Goal: Transaction & Acquisition: Purchase product/service

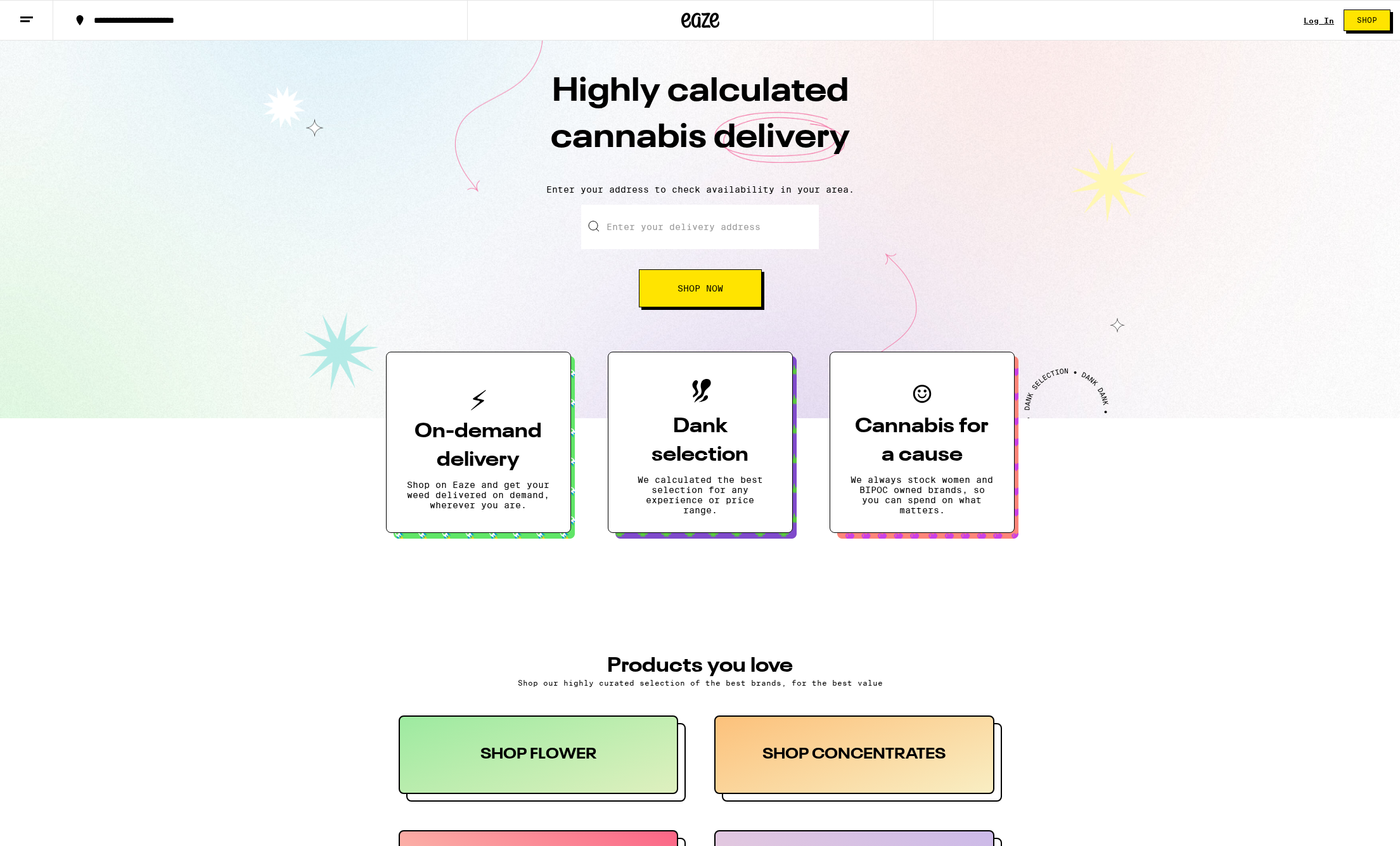
click at [1319, 21] on link "Log In" at bounding box center [1319, 20] width 30 height 8
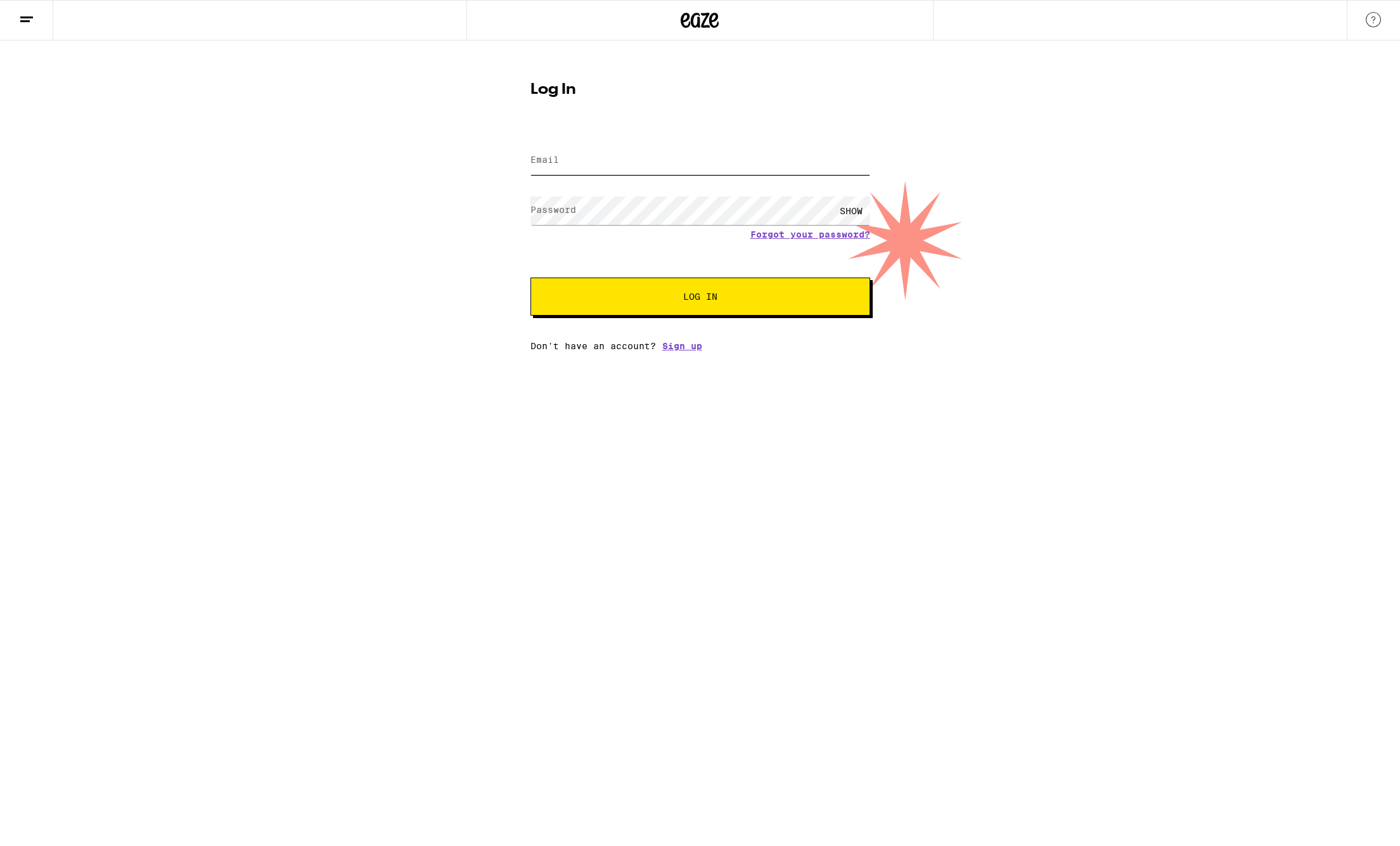
type input "[PERSON_NAME][EMAIL_ADDRESS][DOMAIN_NAME]"
click at [699, 300] on span "Log In" at bounding box center [700, 297] width 34 height 9
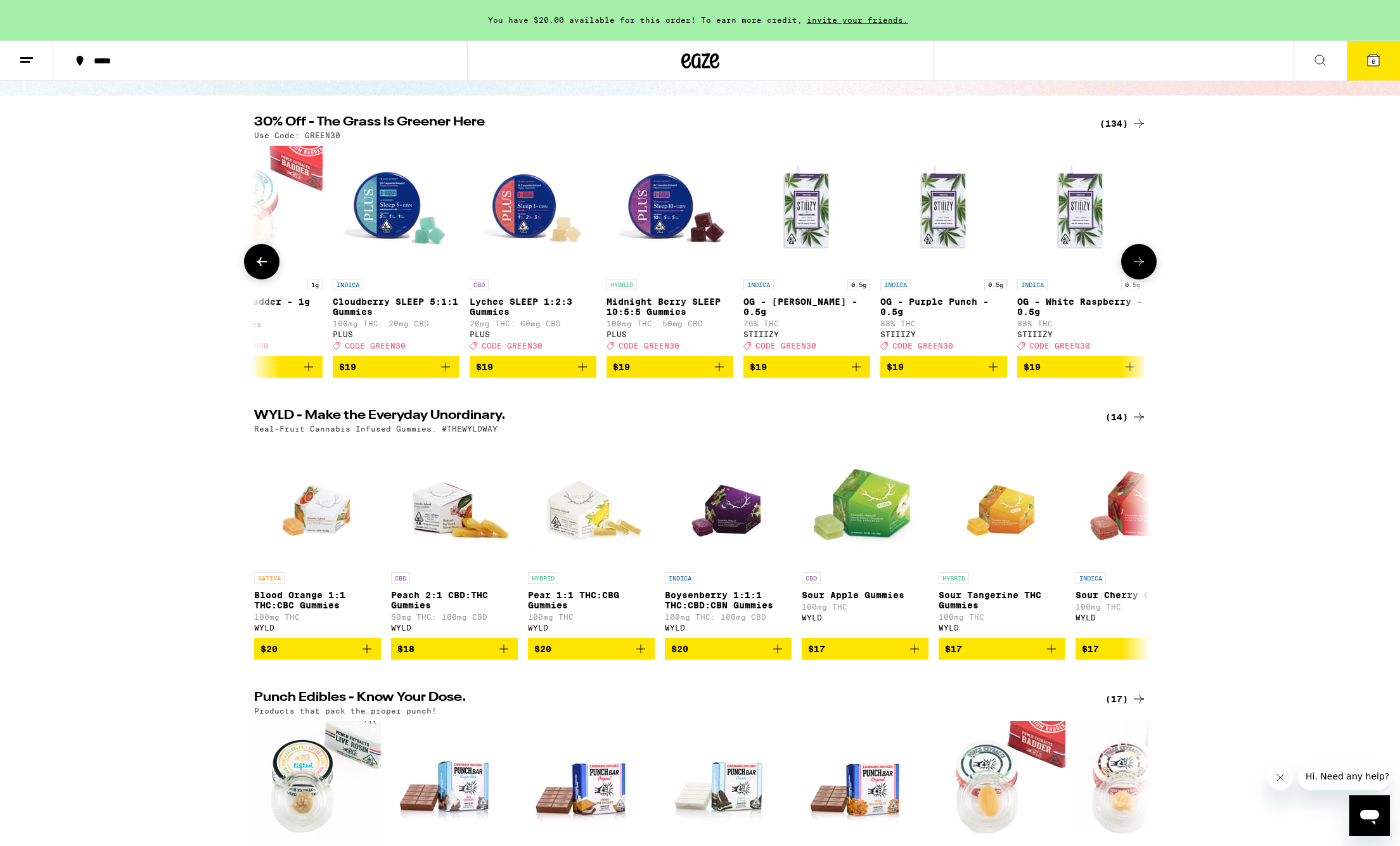
scroll to position [0, 3897]
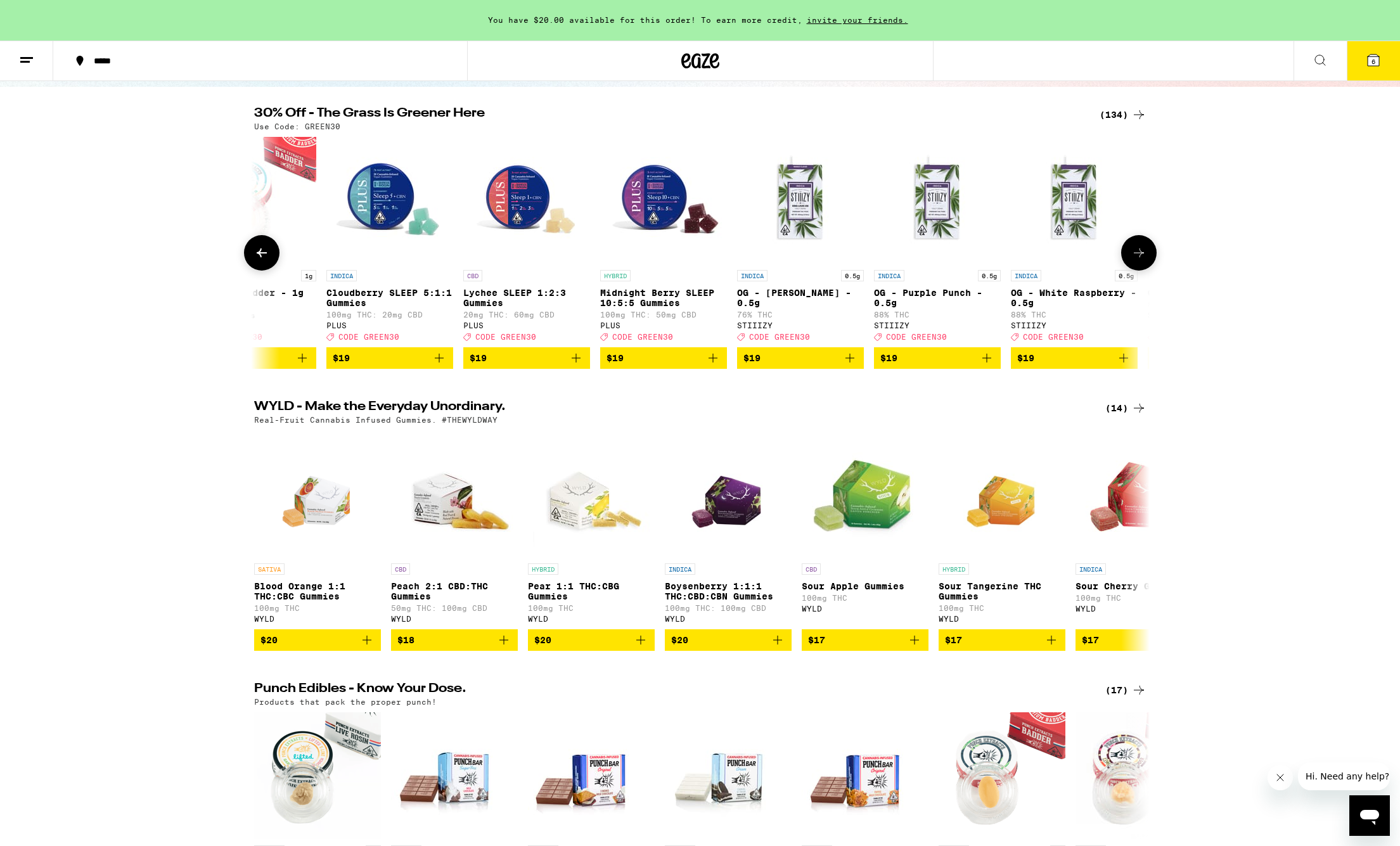
click at [703, 366] on span "$19" at bounding box center [663, 358] width 114 height 15
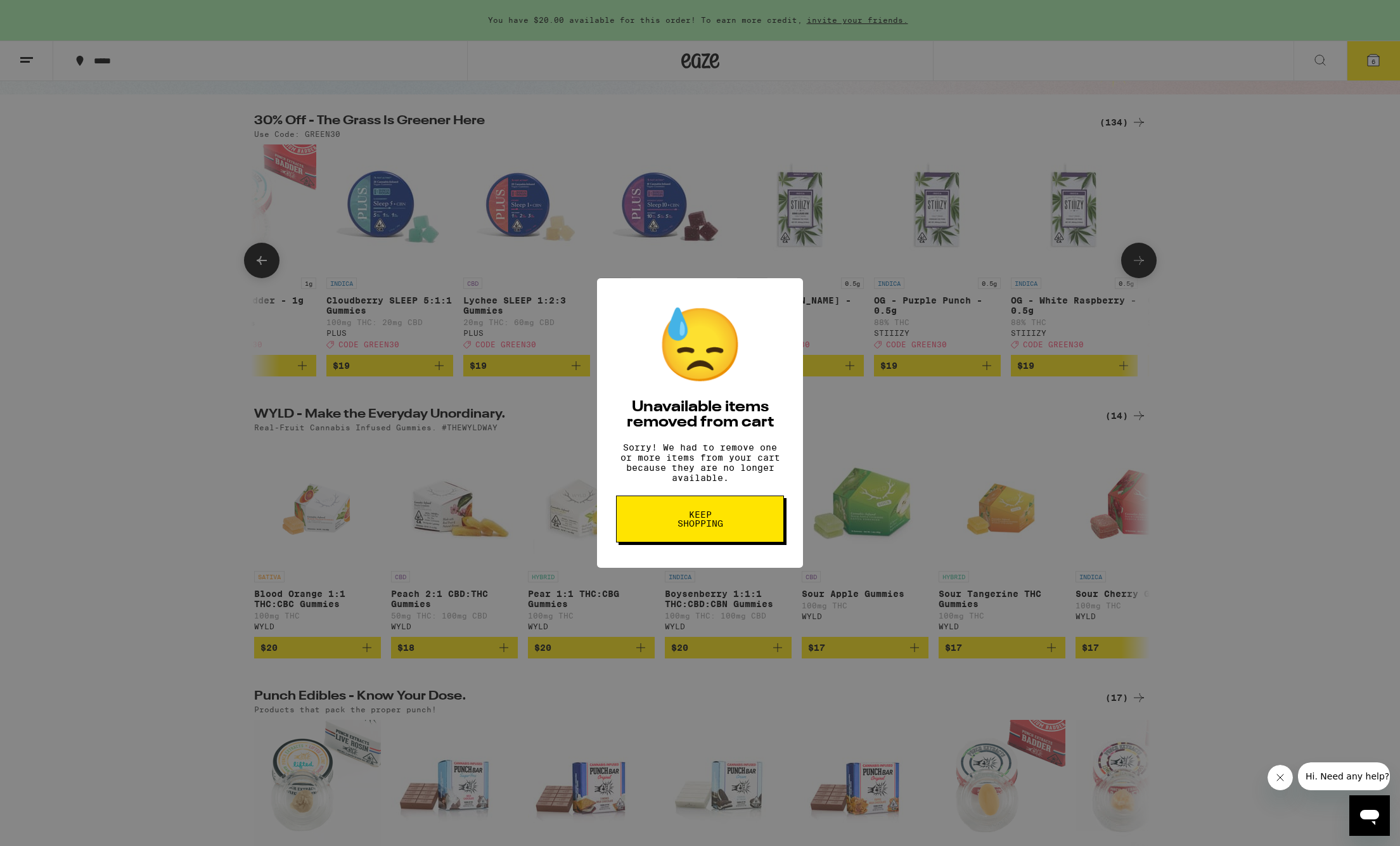
click at [720, 524] on span "Keep Shopping" at bounding box center [700, 519] width 65 height 18
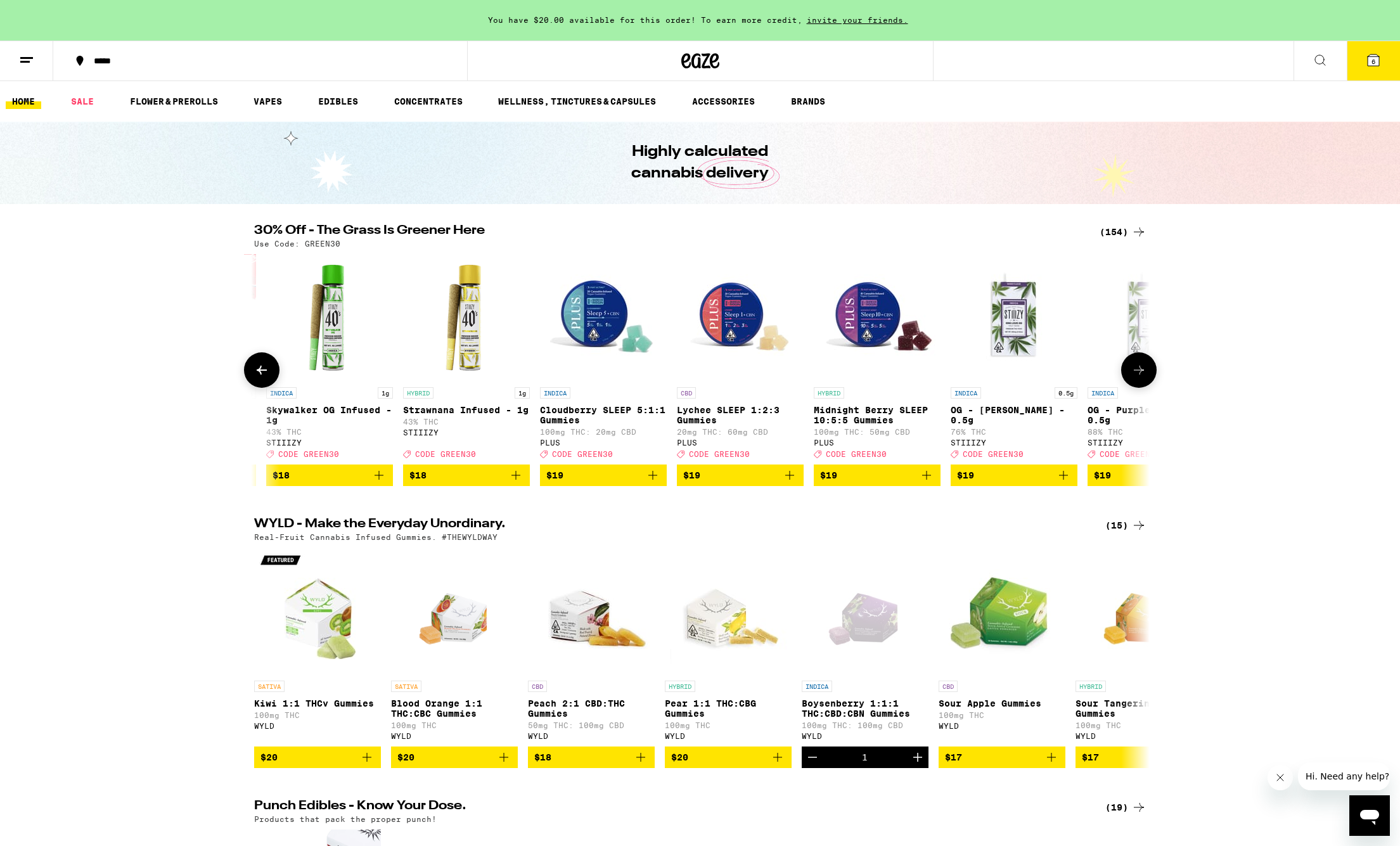
scroll to position [0, 4113]
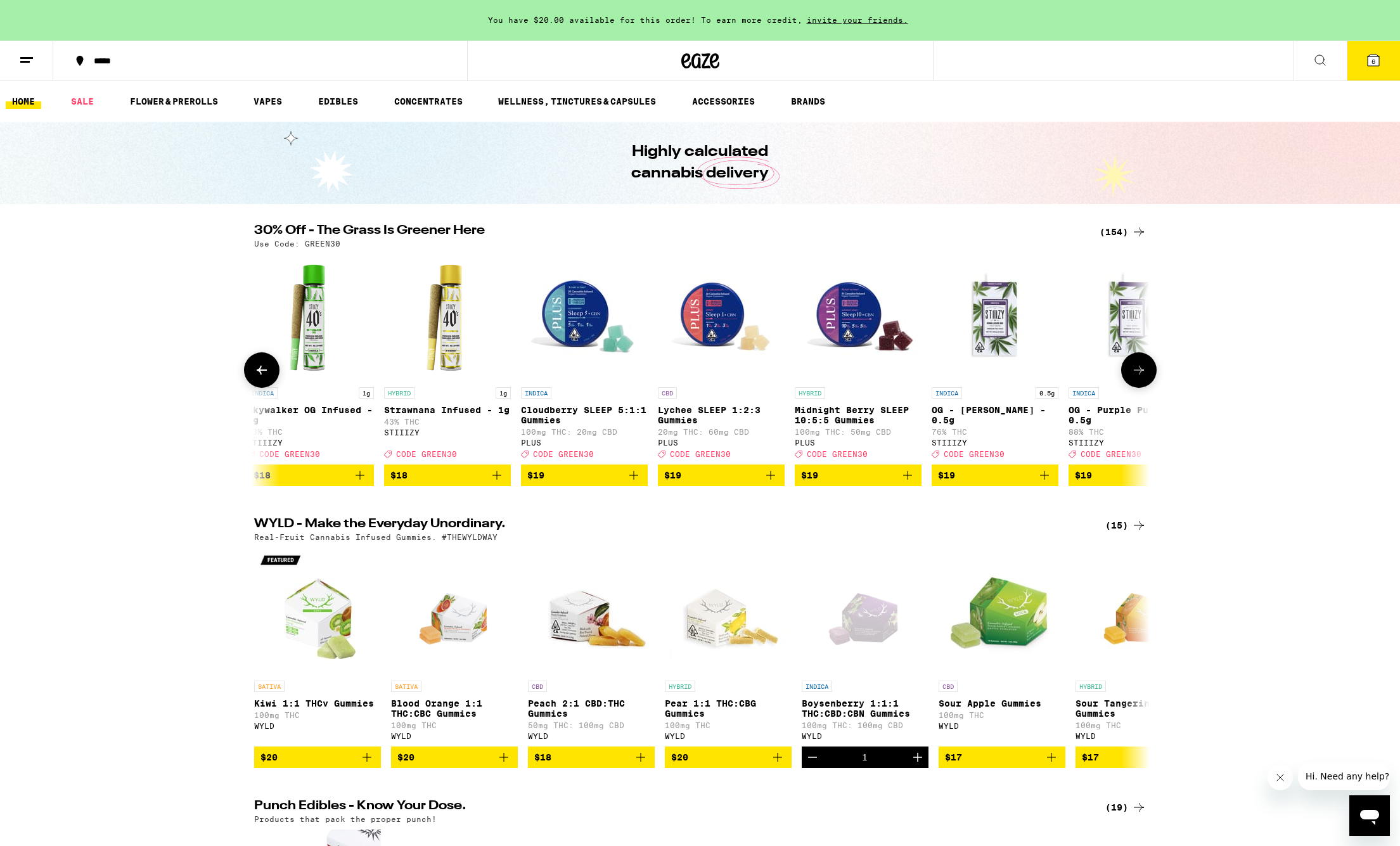
click at [886, 483] on span "$19" at bounding box center [857, 475] width 114 height 15
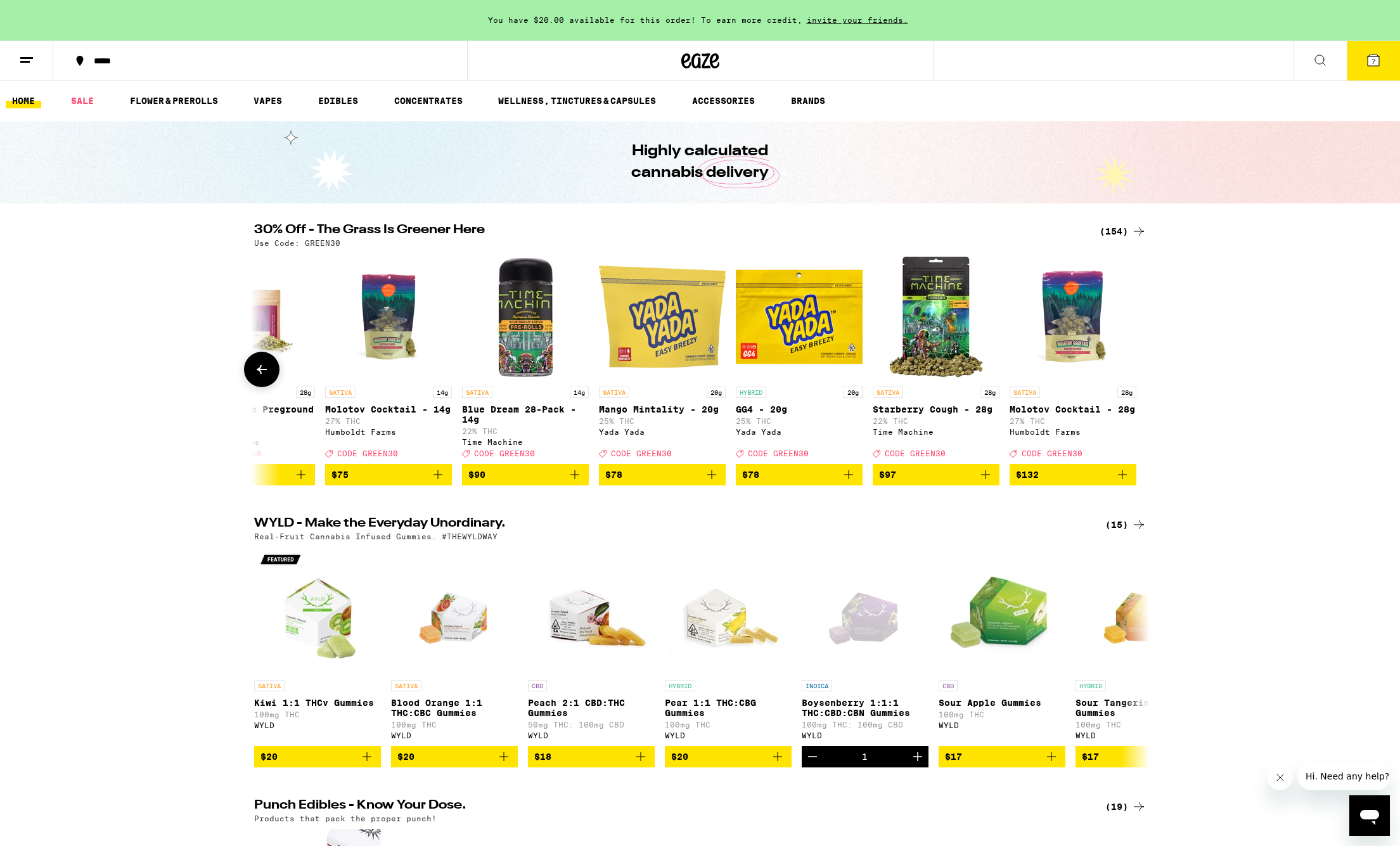
scroll to position [1, 0]
click at [1373, 57] on span "7" at bounding box center [1373, 61] width 4 height 7
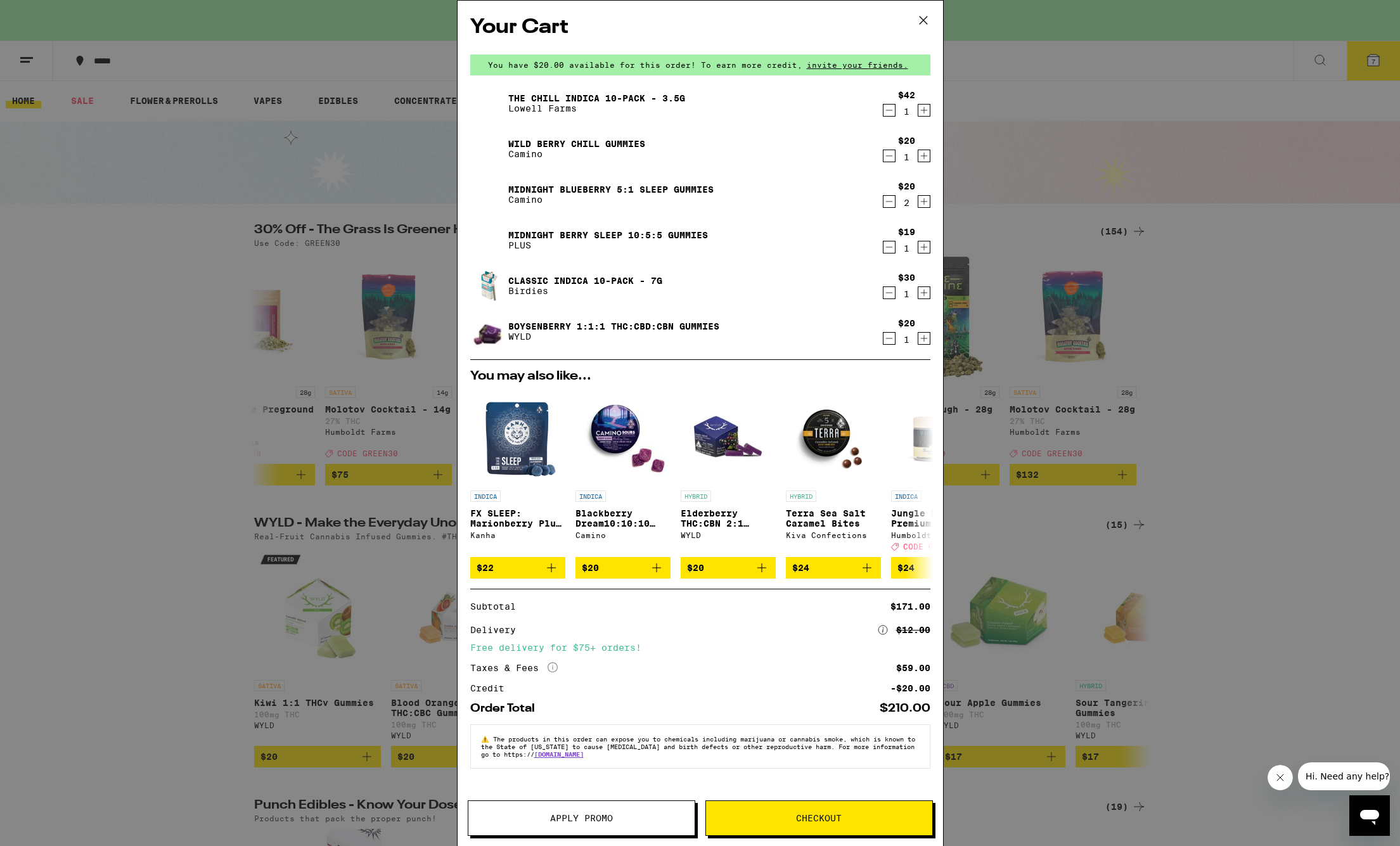
click at [925, 249] on icon "Increment" at bounding box center [923, 247] width 12 height 15
click at [564, 816] on span "Apply Promo" at bounding box center [581, 817] width 63 height 9
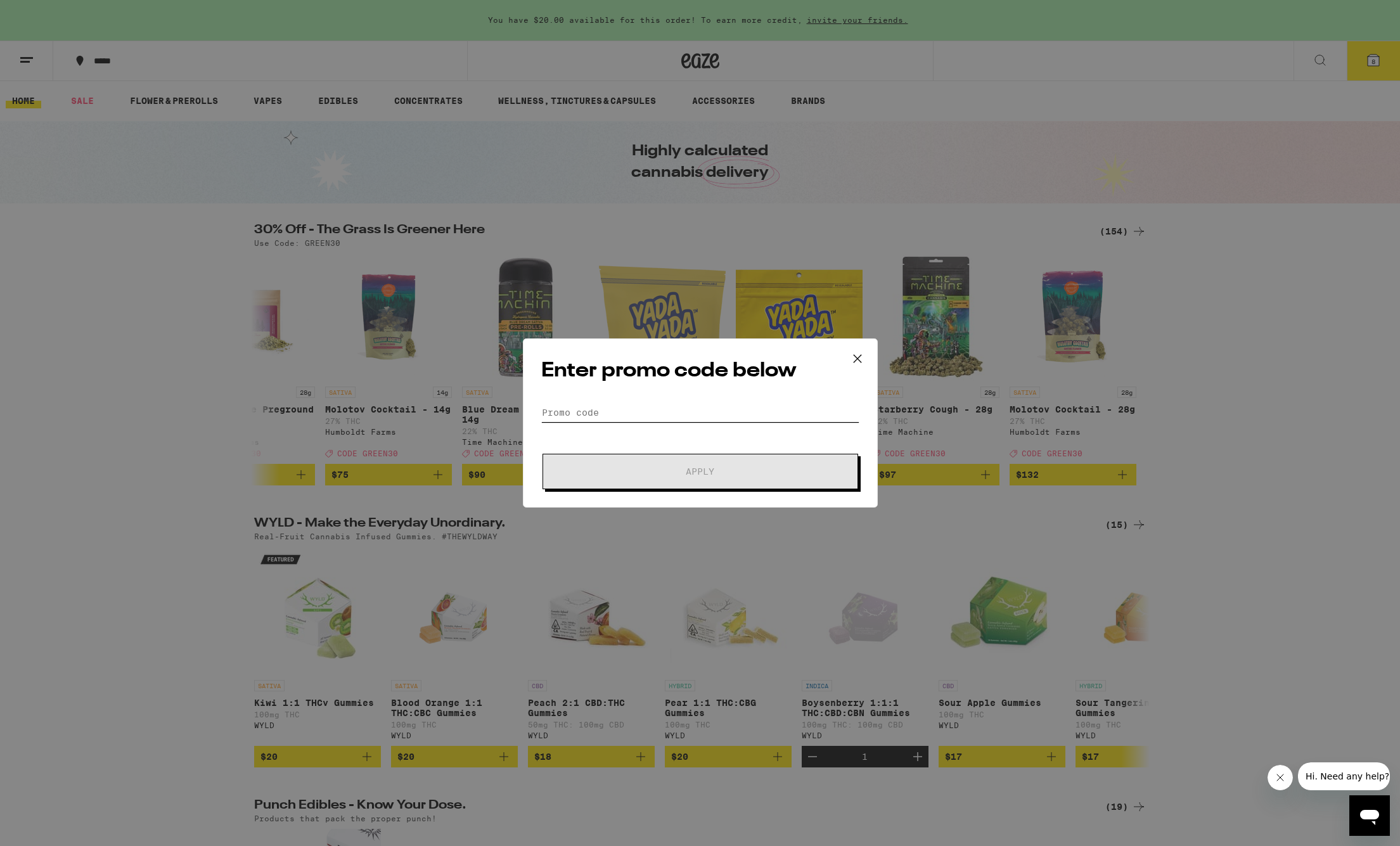
click at [588, 415] on input "Promo Code" at bounding box center [700, 411] width 318 height 19
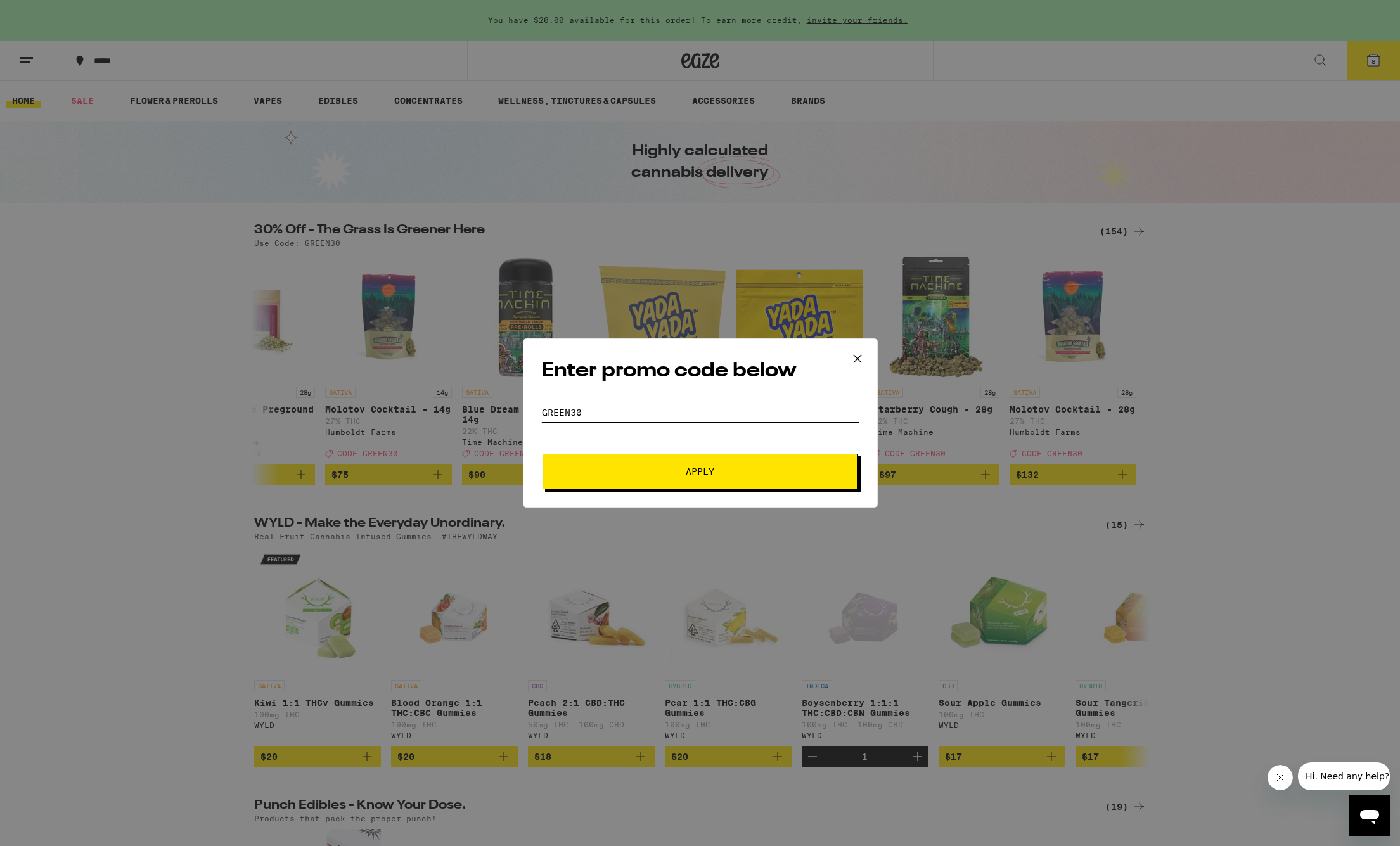
type input "GREEN30"
click at [669, 470] on span "Apply" at bounding box center [700, 471] width 228 height 9
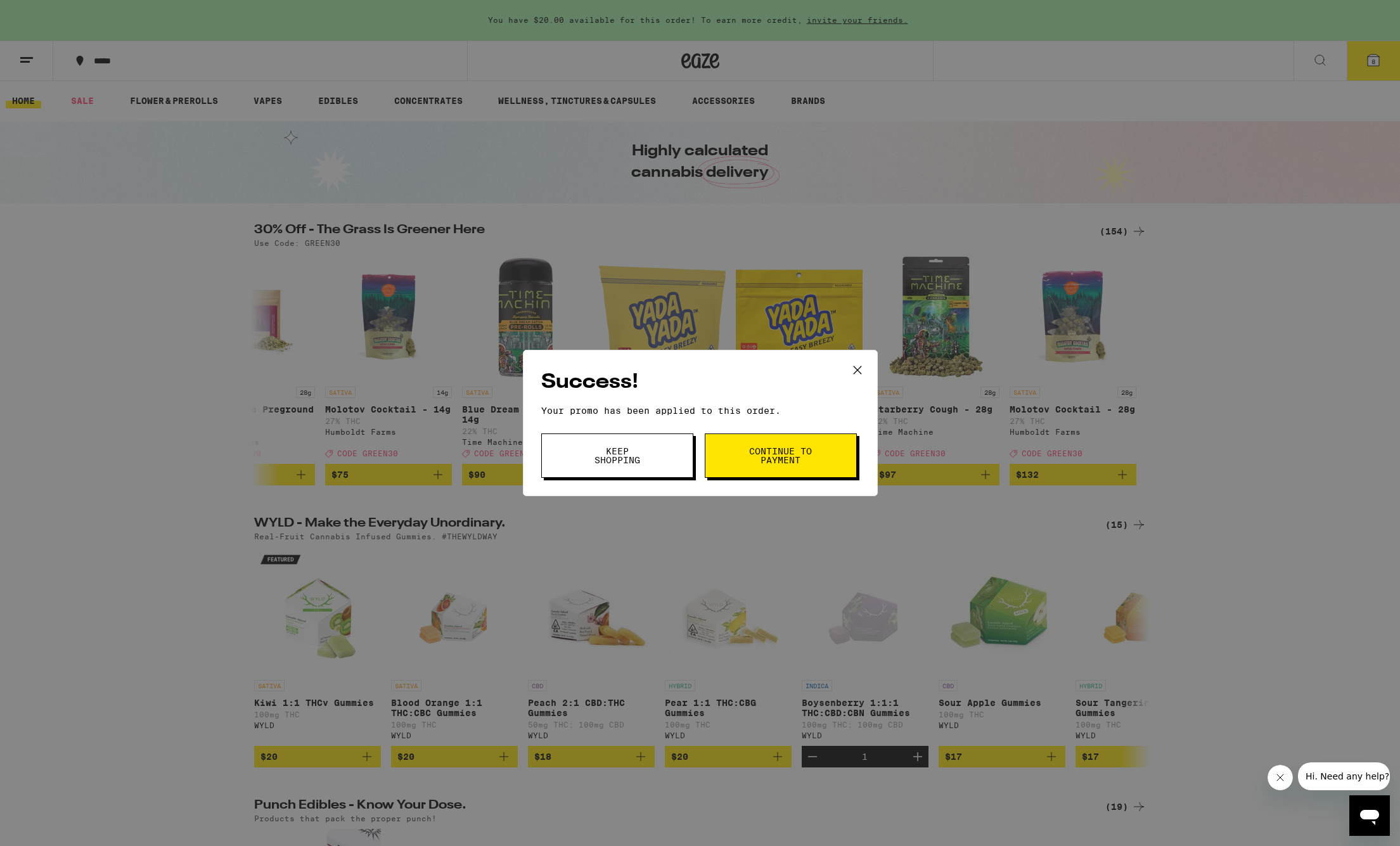
click at [785, 458] on span "Continue to payment" at bounding box center [781, 455] width 64 height 18
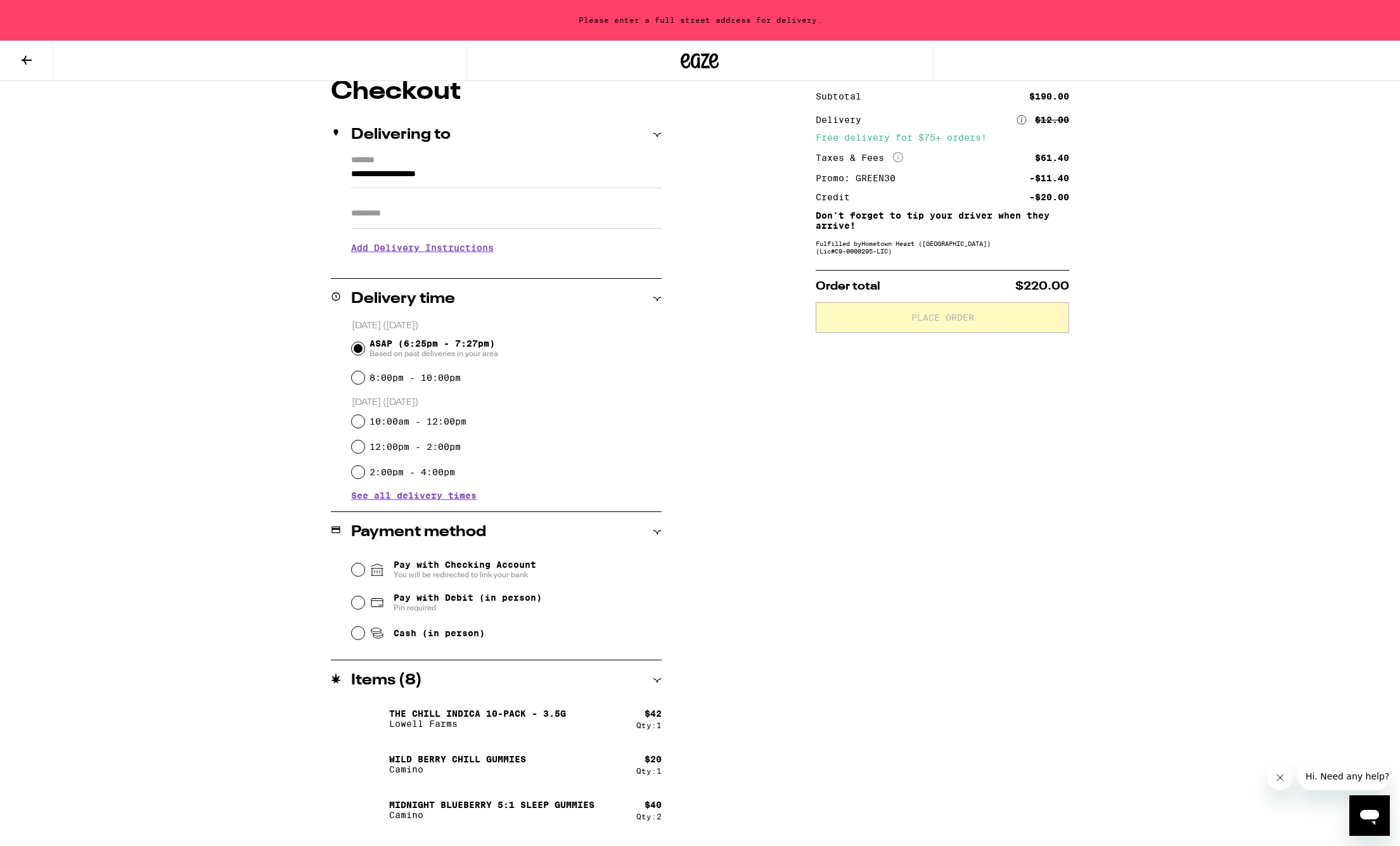
scroll to position [121, 0]
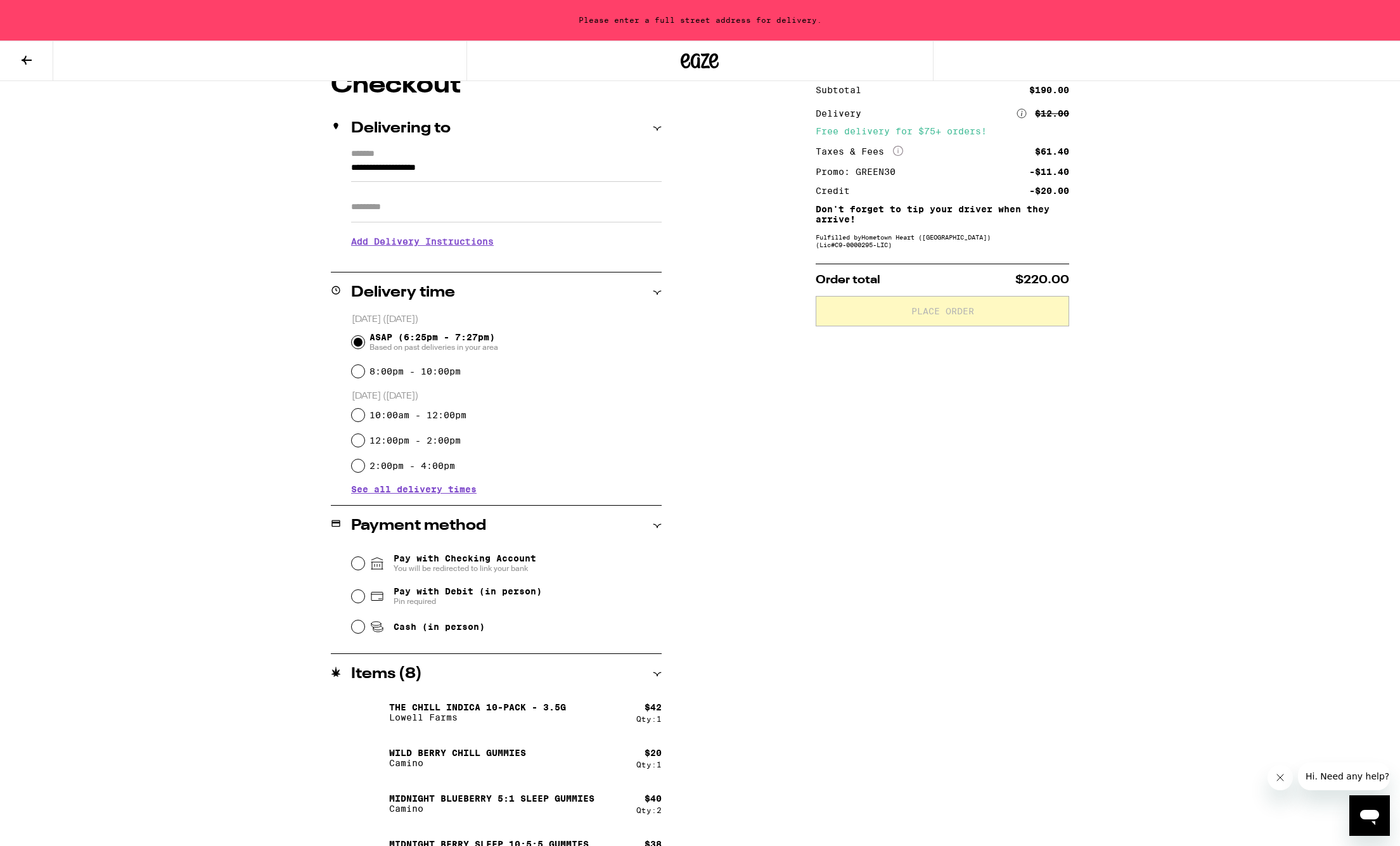
click at [356, 629] on input "Cash (in person)" at bounding box center [358, 626] width 13 height 13
radio input "true"
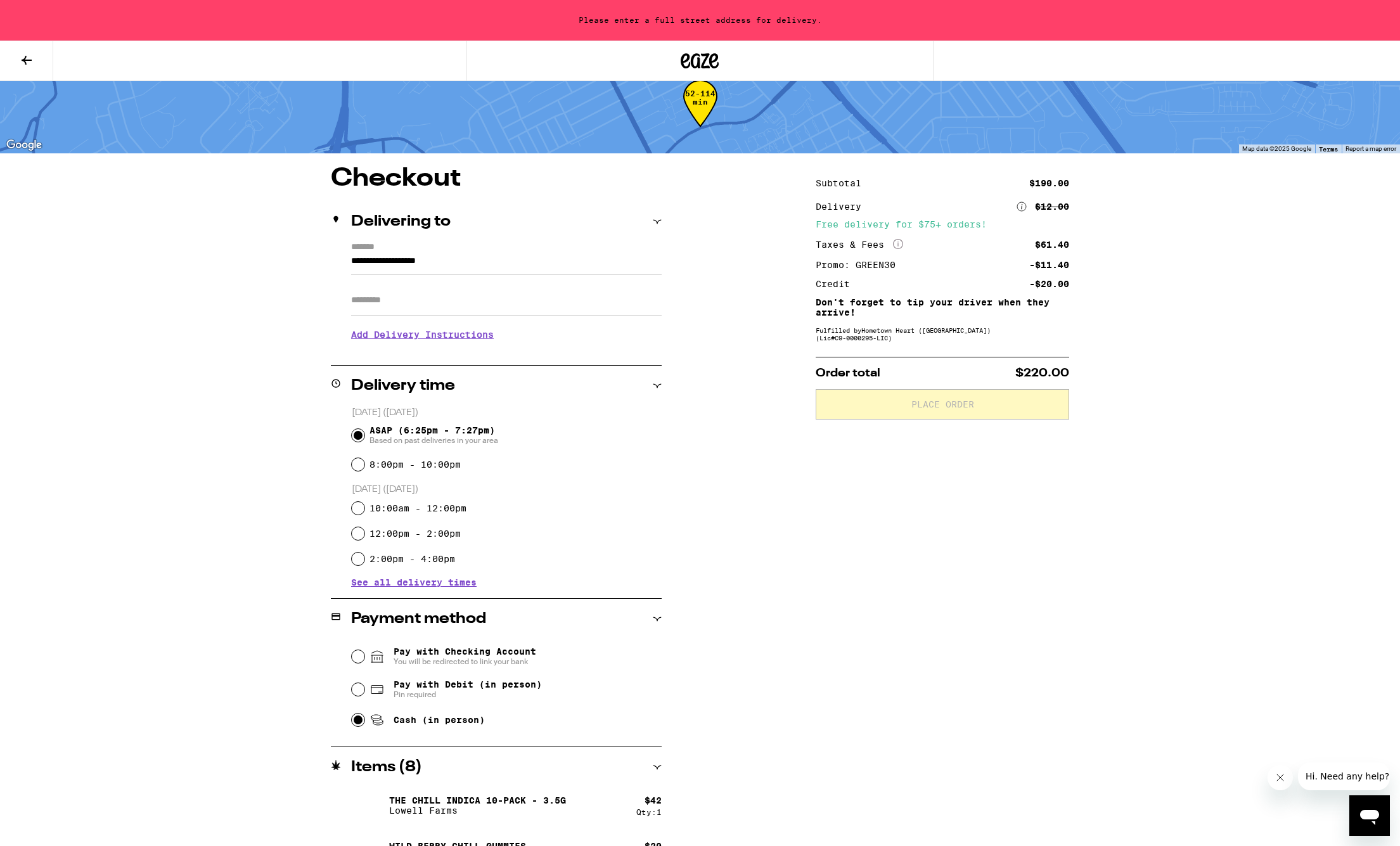
scroll to position [26, 0]
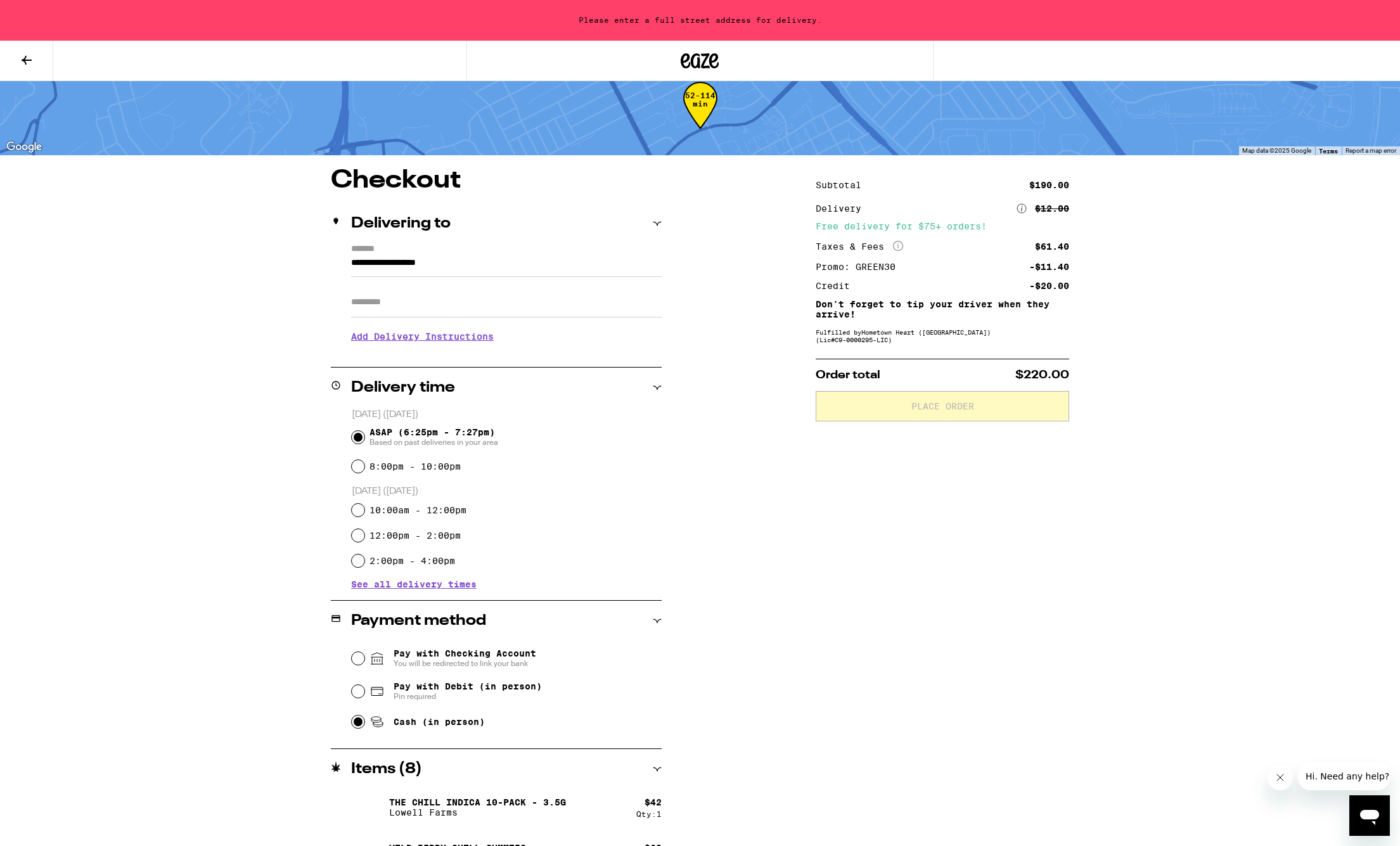
click at [471, 264] on input "**********" at bounding box center [505, 266] width 310 height 21
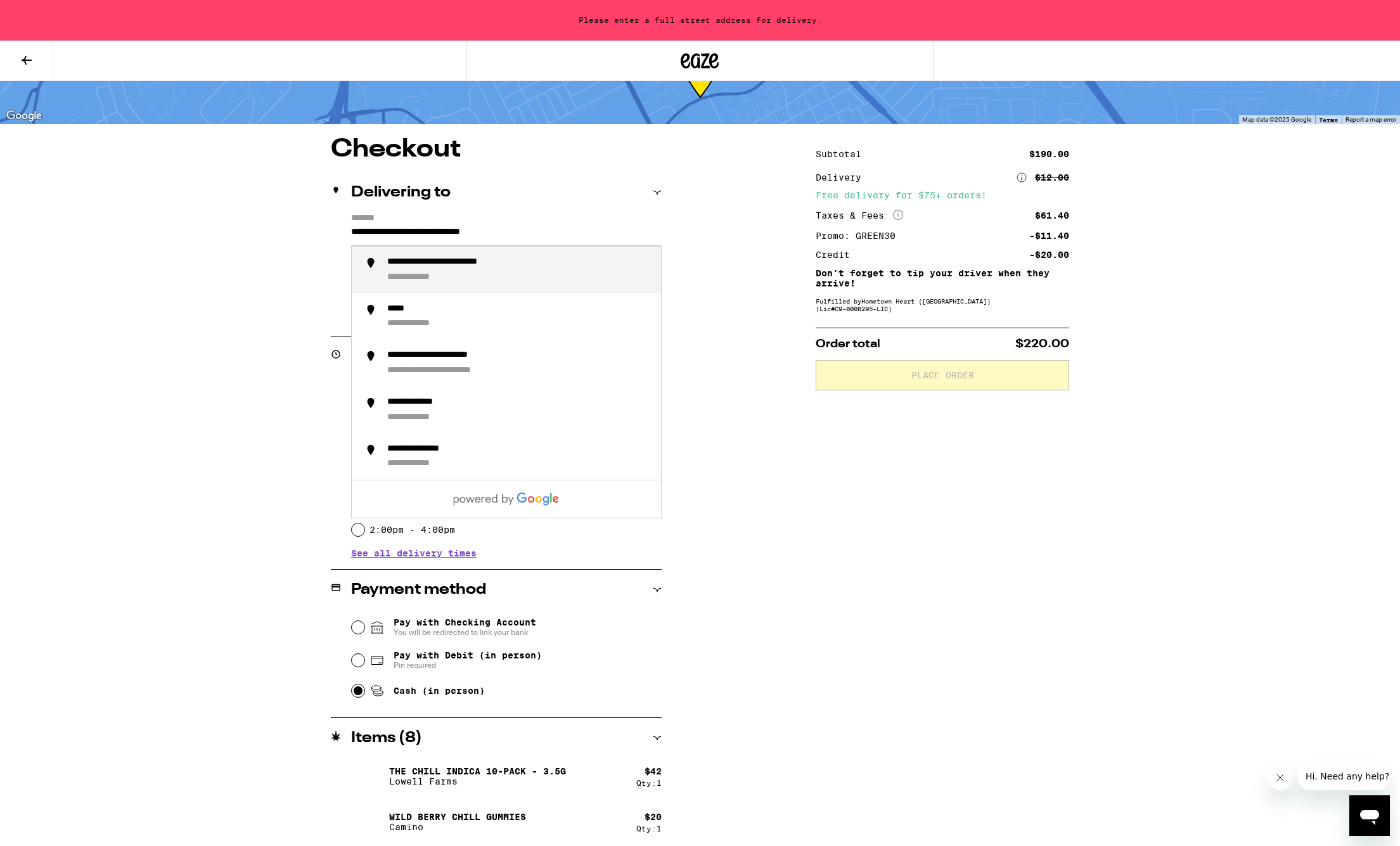
scroll to position [57, 0]
click at [442, 273] on div "**********" at bounding box center [425, 276] width 75 height 12
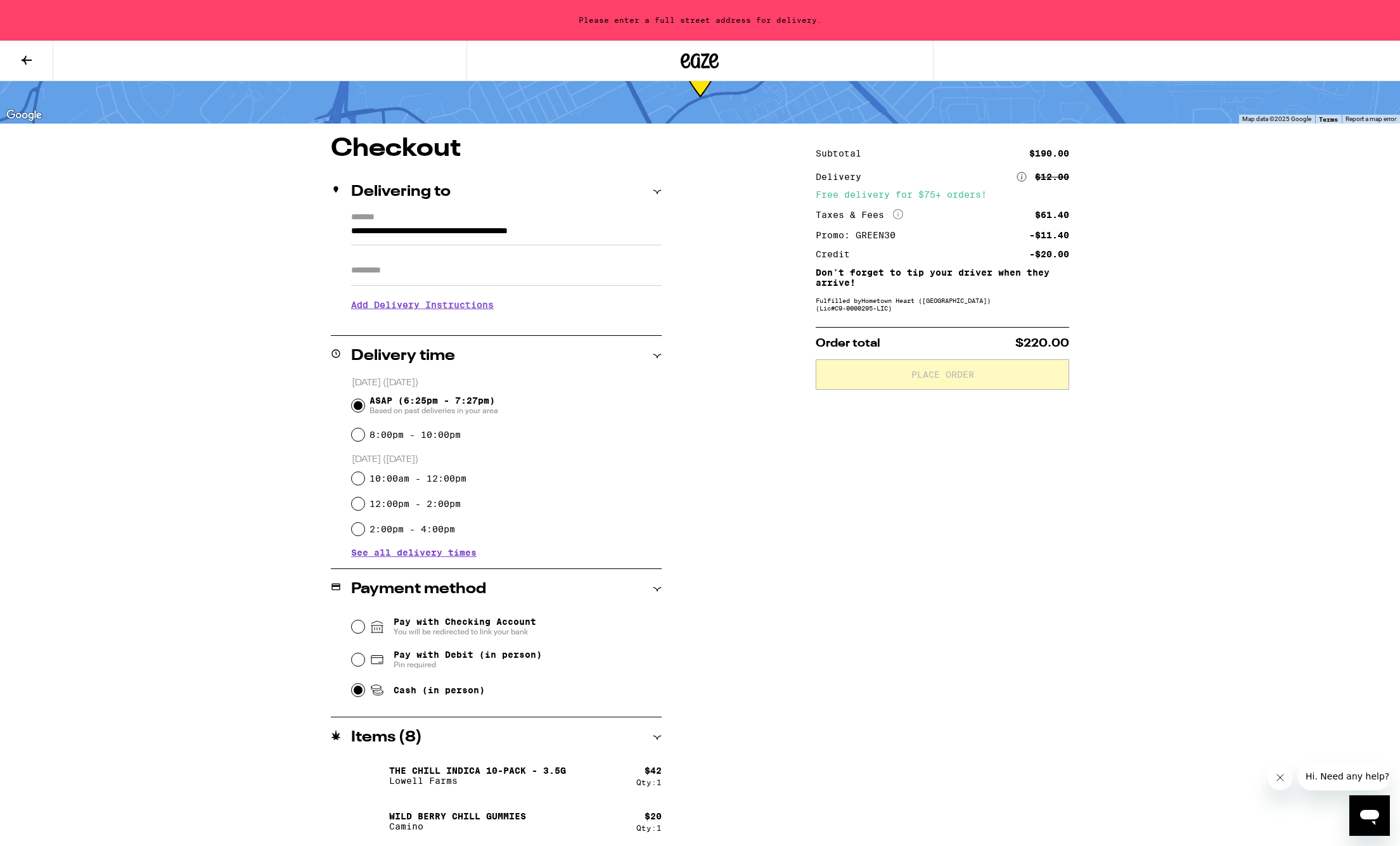
type input "**********"
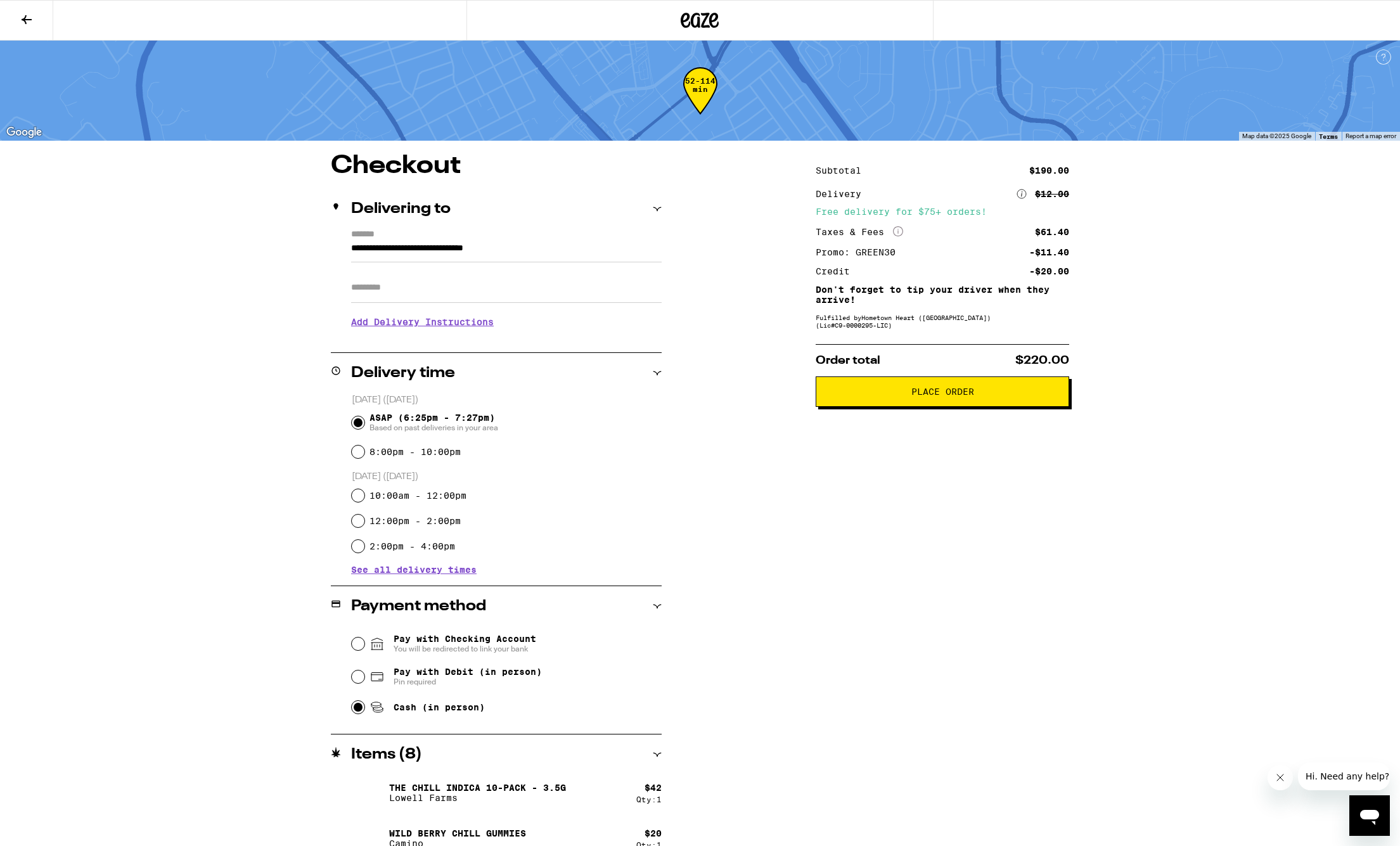
scroll to position [0, 0]
click at [943, 396] on span "Place Order" at bounding box center [943, 392] width 63 height 9
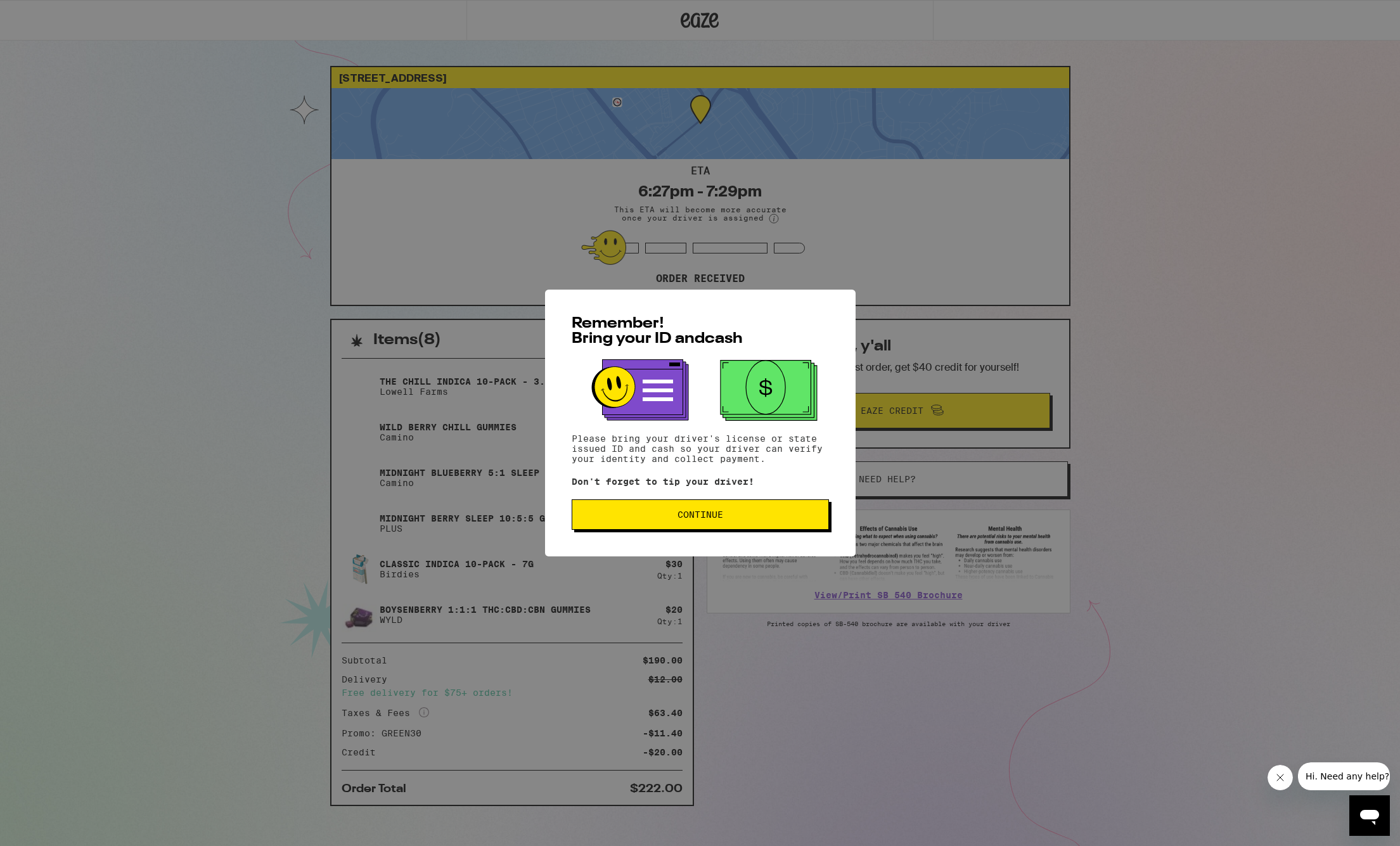
click at [697, 516] on span "Continue" at bounding box center [700, 514] width 46 height 9
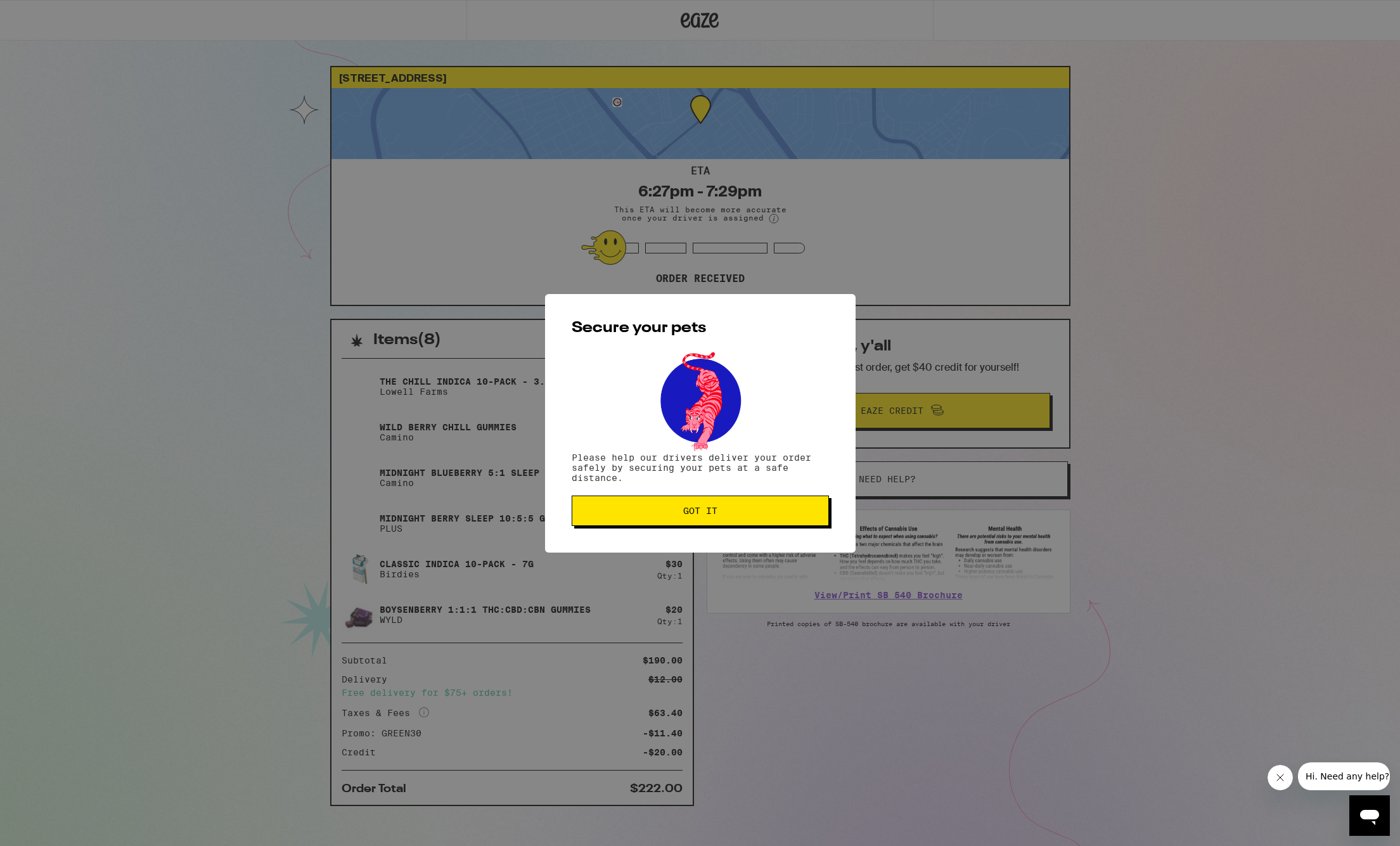
scroll to position [4, 0]
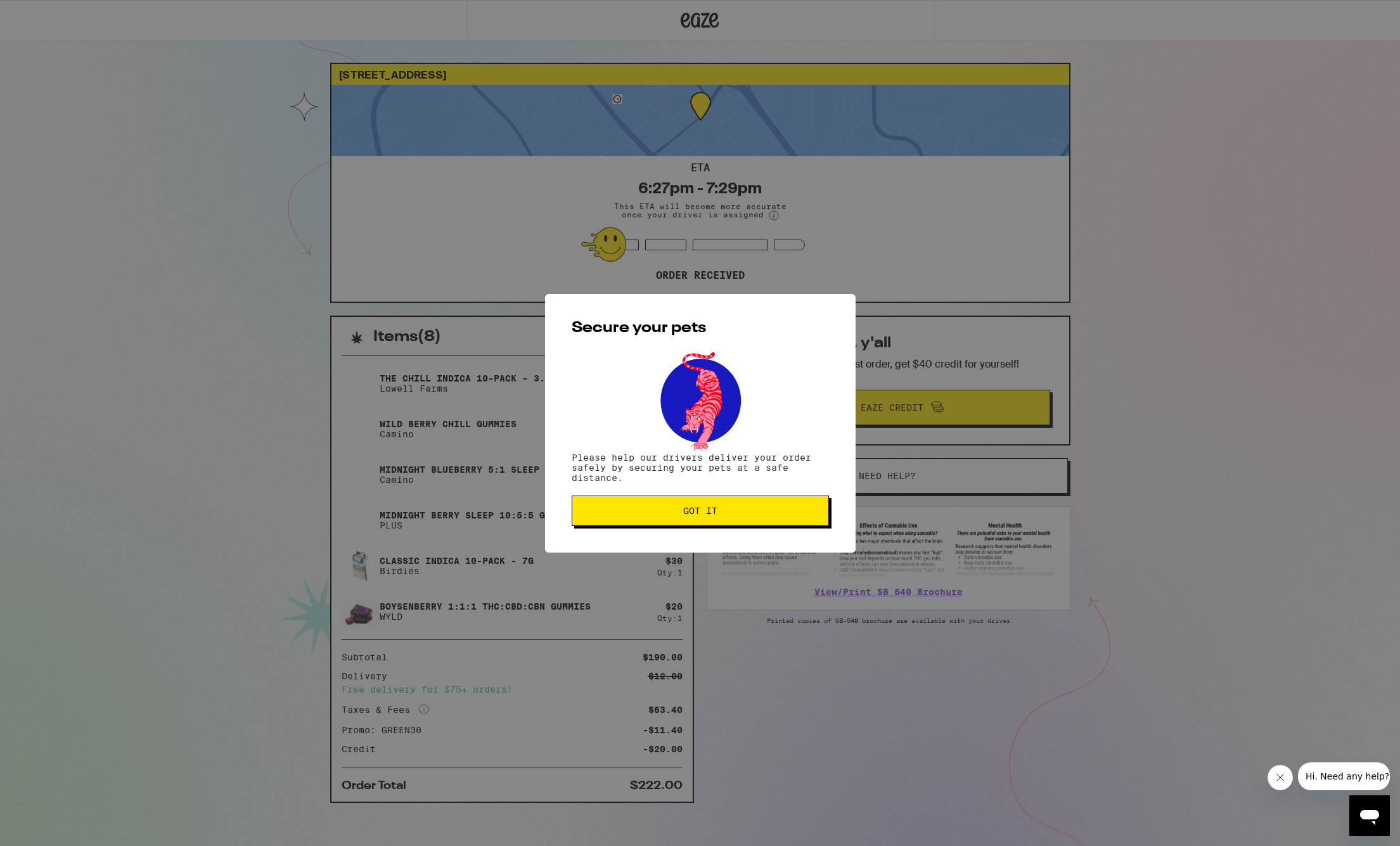
click at [702, 509] on span "Got it" at bounding box center [700, 511] width 34 height 9
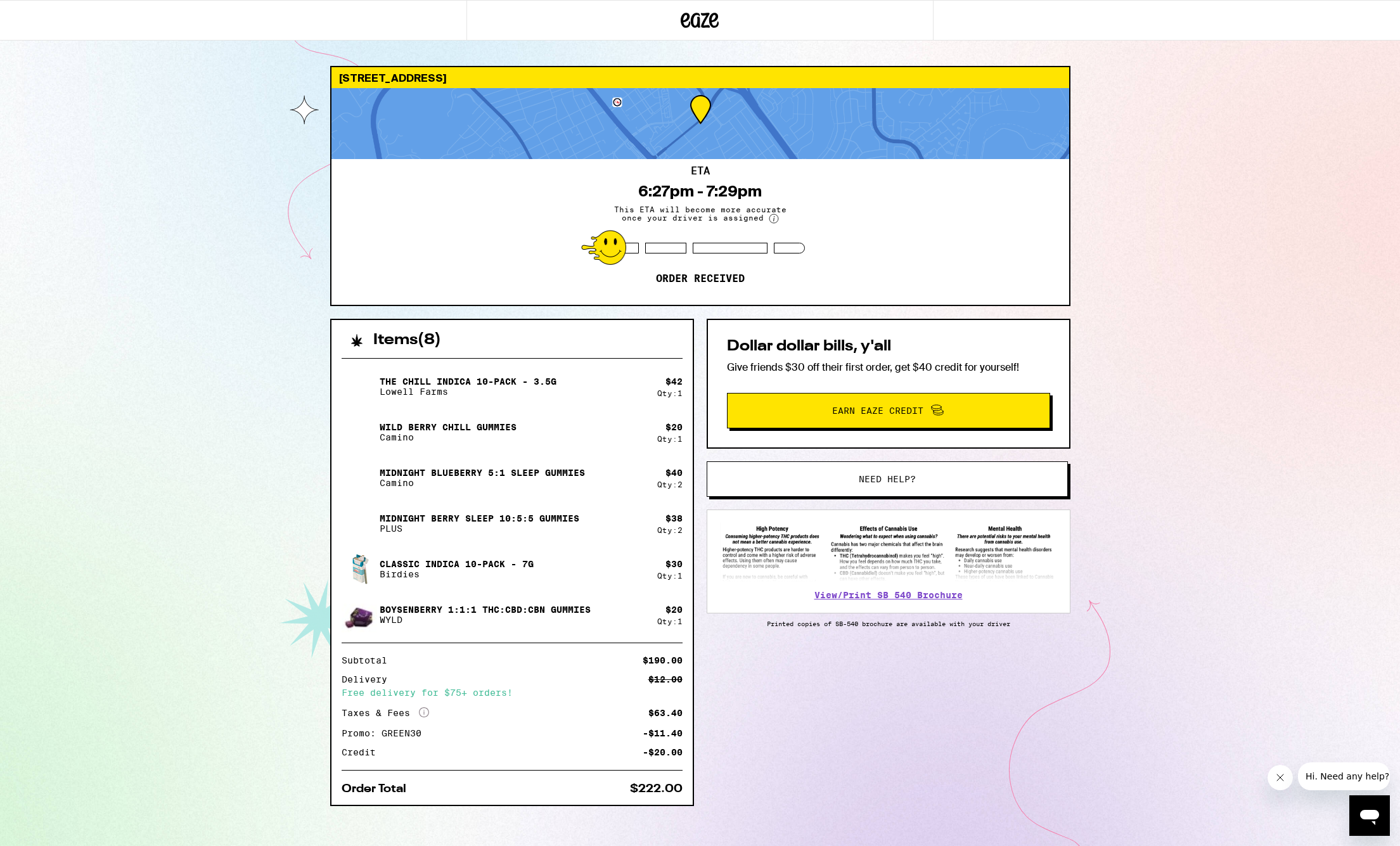
scroll to position [0, 0]
